Goal: Navigation & Orientation: Find specific page/section

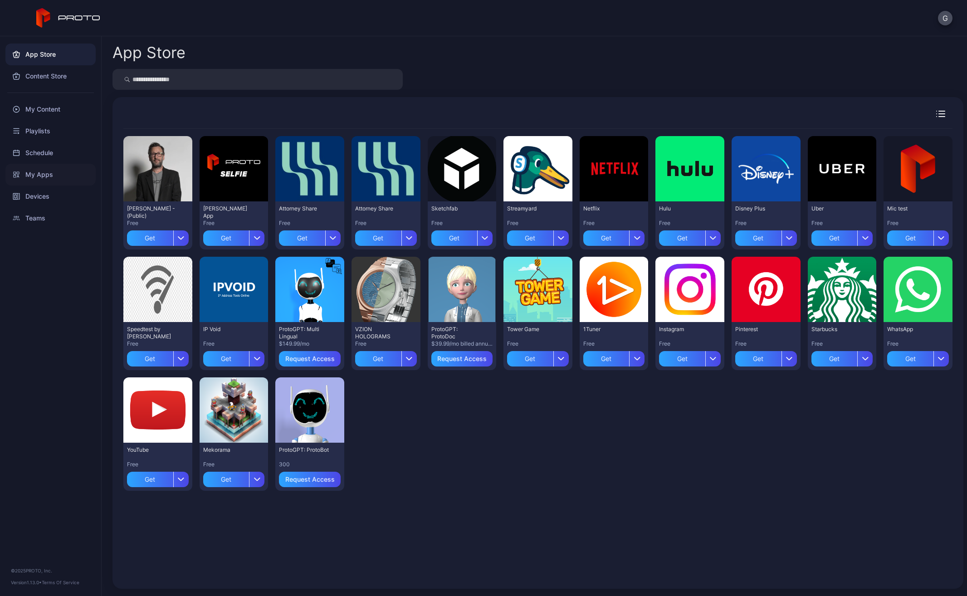
click at [44, 170] on div "My Apps" at bounding box center [50, 175] width 90 height 22
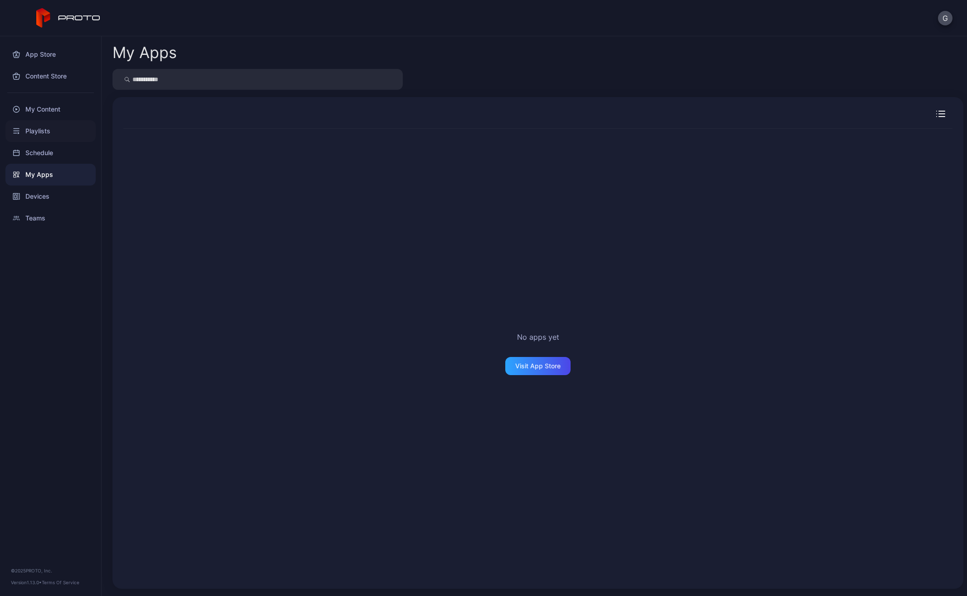
click at [51, 130] on div "Playlists" at bounding box center [50, 131] width 90 height 22
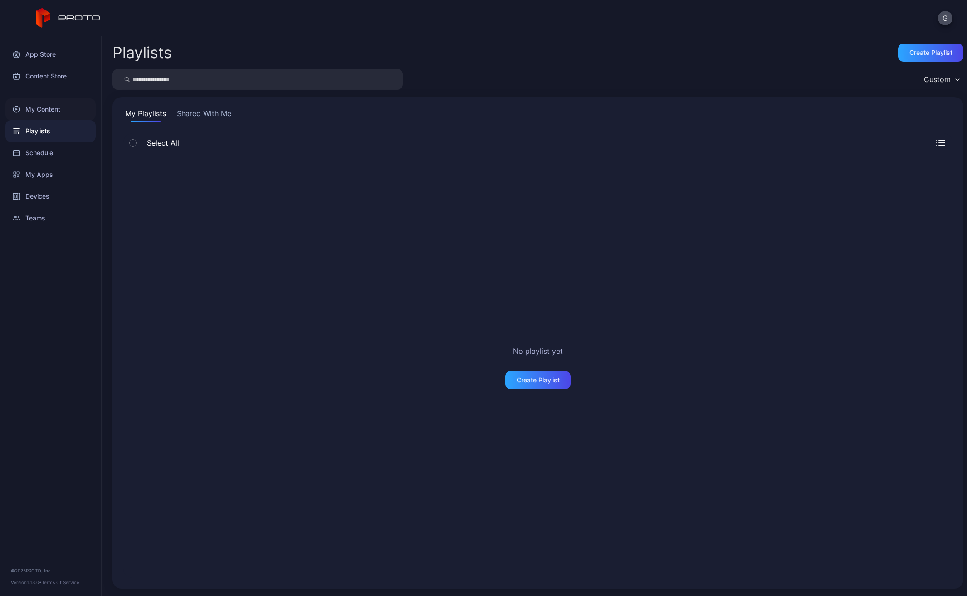
click at [67, 107] on div "My Content" at bounding box center [50, 109] width 90 height 22
click at [51, 83] on div "Content Store" at bounding box center [50, 76] width 90 height 22
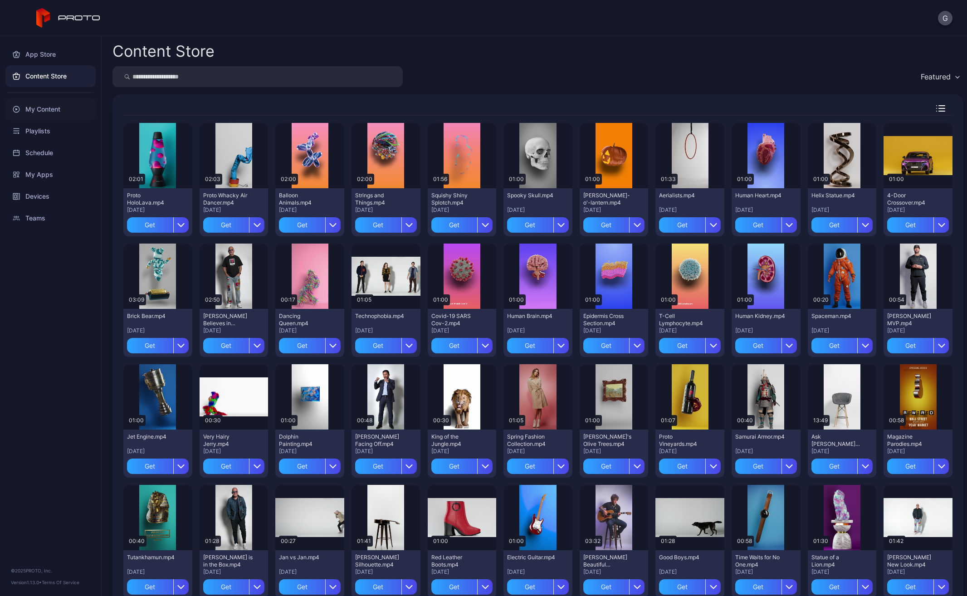
click at [49, 113] on div "My Content" at bounding box center [50, 109] width 90 height 22
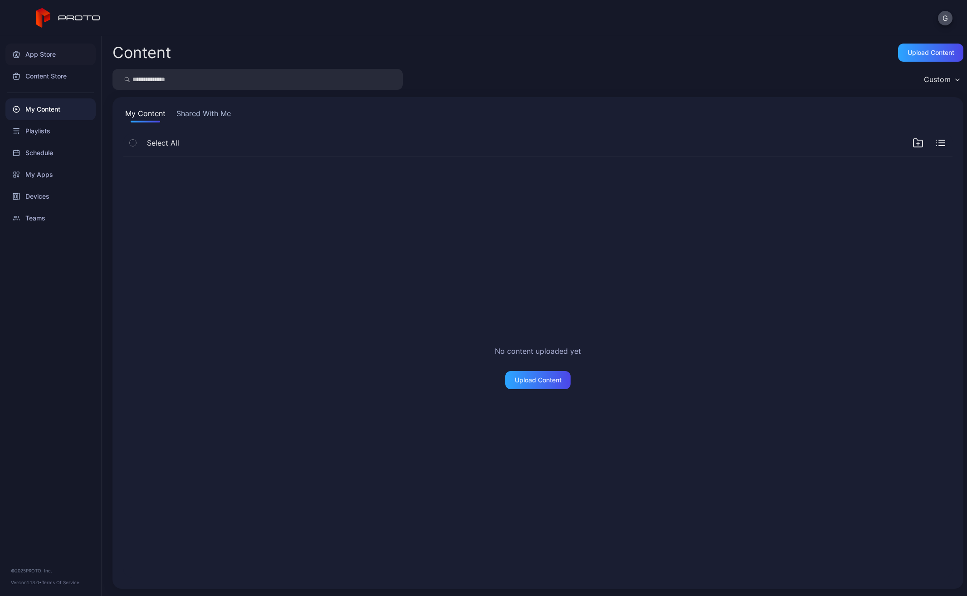
click at [50, 54] on div "App Store" at bounding box center [50, 55] width 90 height 22
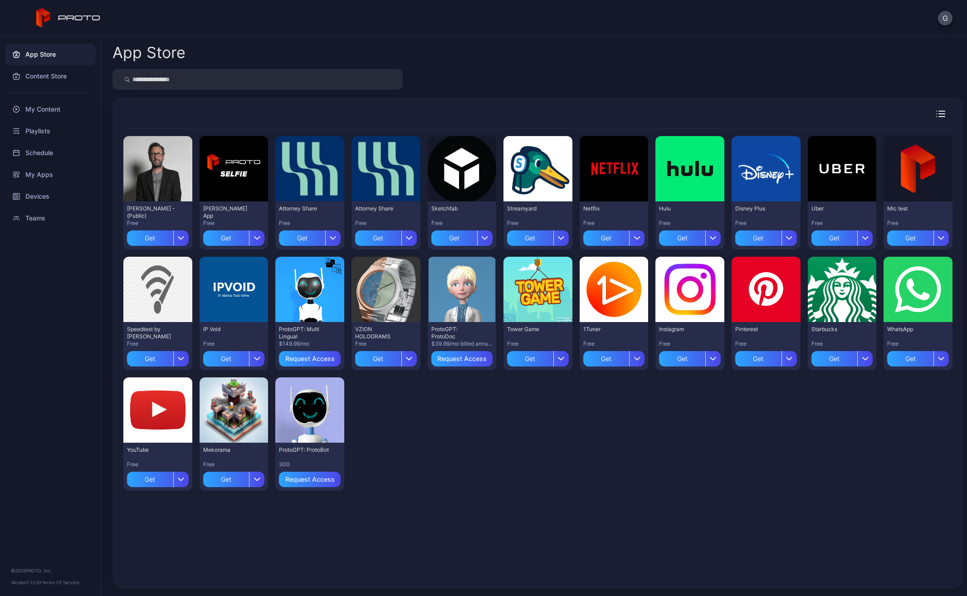
click at [589, 60] on div "App Store" at bounding box center [537, 53] width 851 height 18
click at [593, 60] on div "App Store" at bounding box center [537, 53] width 851 height 18
click at [504, 51] on div "App Store" at bounding box center [537, 53] width 851 height 18
click at [487, 72] on div at bounding box center [537, 79] width 851 height 21
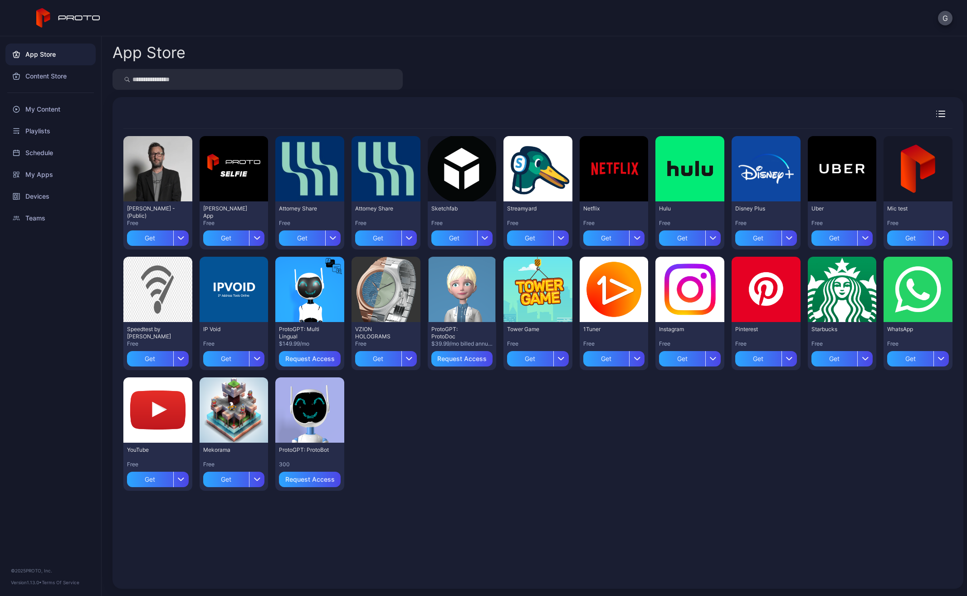
click at [413, 27] on div "G" at bounding box center [483, 18] width 967 height 36
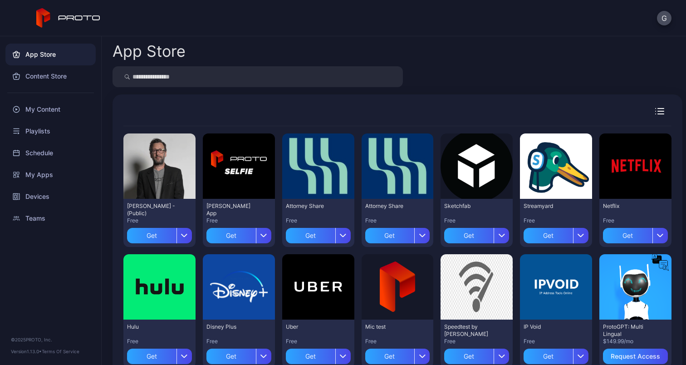
click at [347, 12] on div "G" at bounding box center [343, 18] width 686 height 36
